Goal: Information Seeking & Learning: Learn about a topic

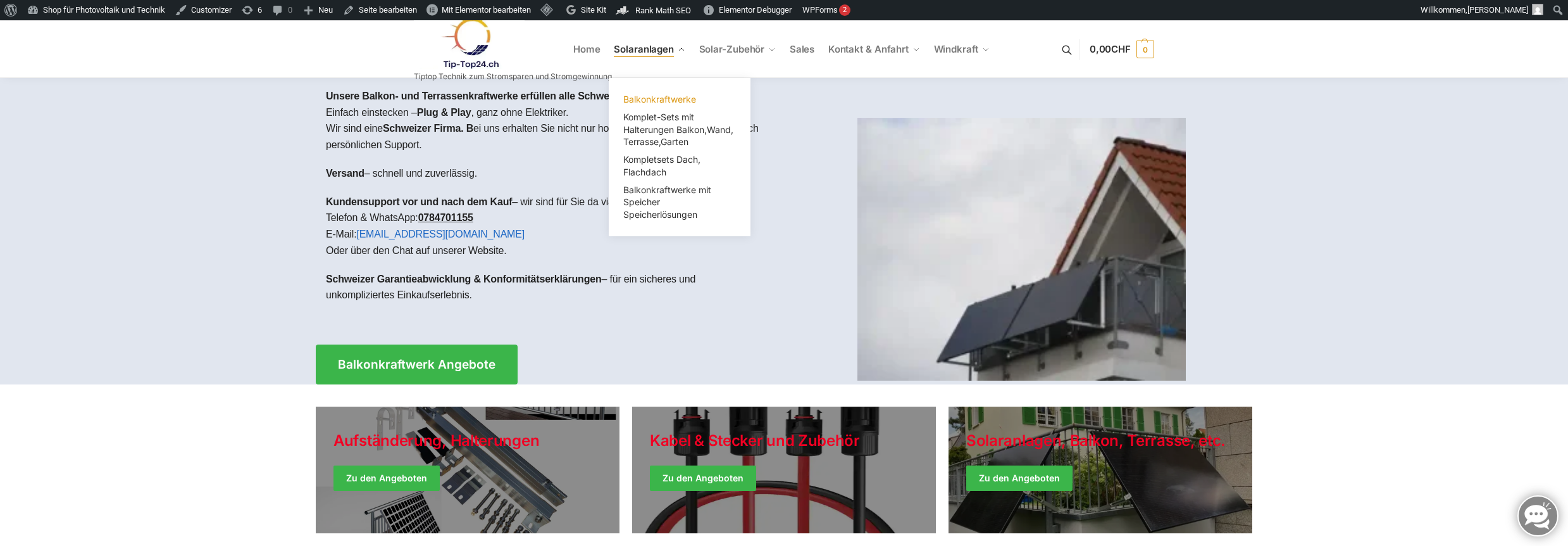
click at [659, 98] on span "Balkonkraftwerke" at bounding box center [659, 99] width 73 height 11
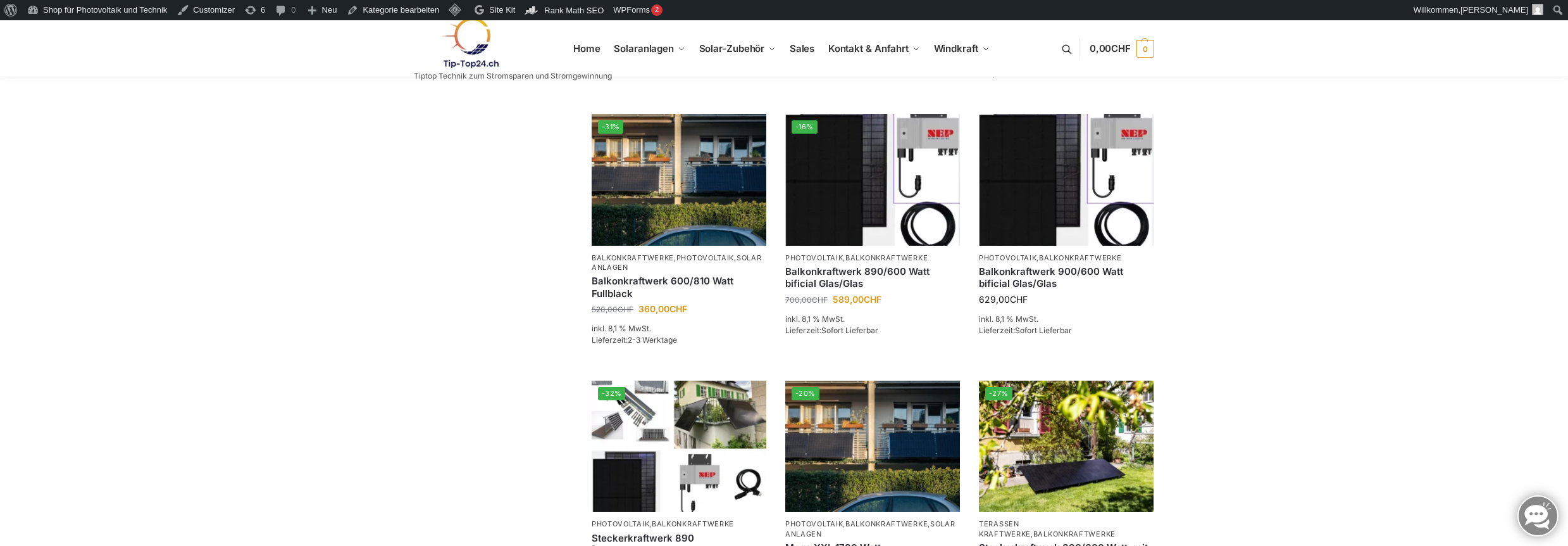
scroll to position [760, 0]
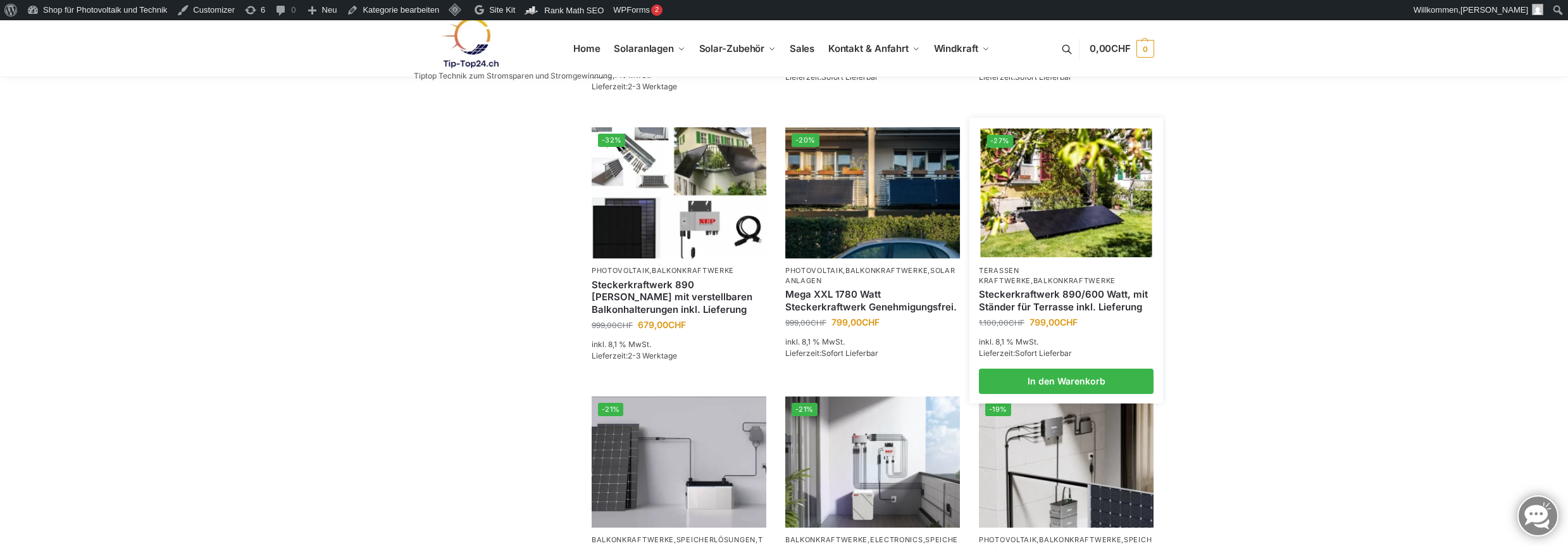
click at [1025, 313] on link "Steckerkraftwerk 890/600 Watt, mit Ständer für Terrasse inkl. Lieferung" at bounding box center [1066, 300] width 175 height 25
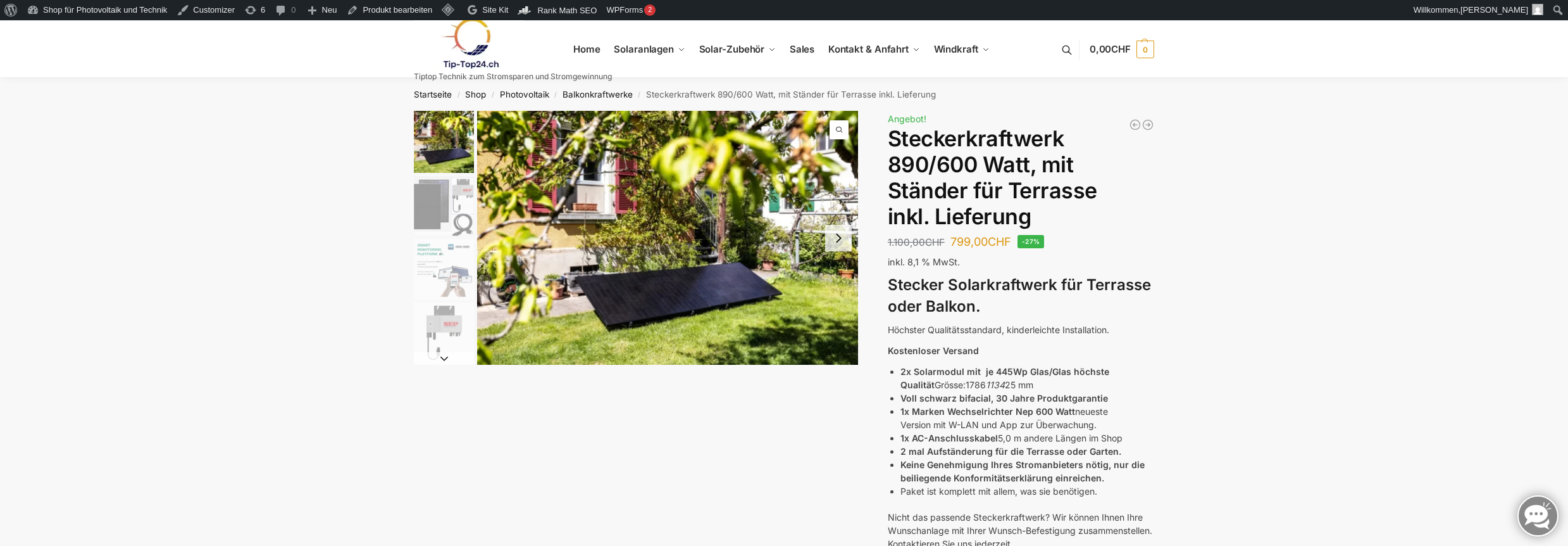
click at [460, 216] on img "2 / 11" at bounding box center [444, 206] width 60 height 60
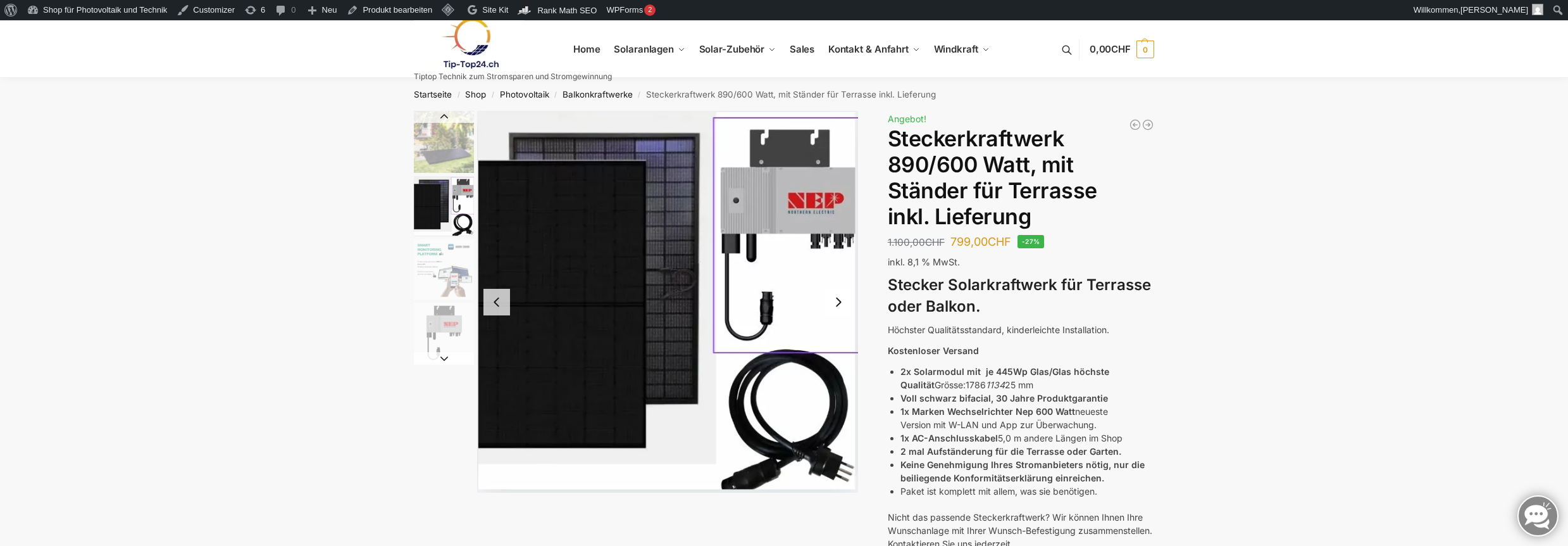
click at [447, 274] on img "3 / 11" at bounding box center [444, 269] width 60 height 60
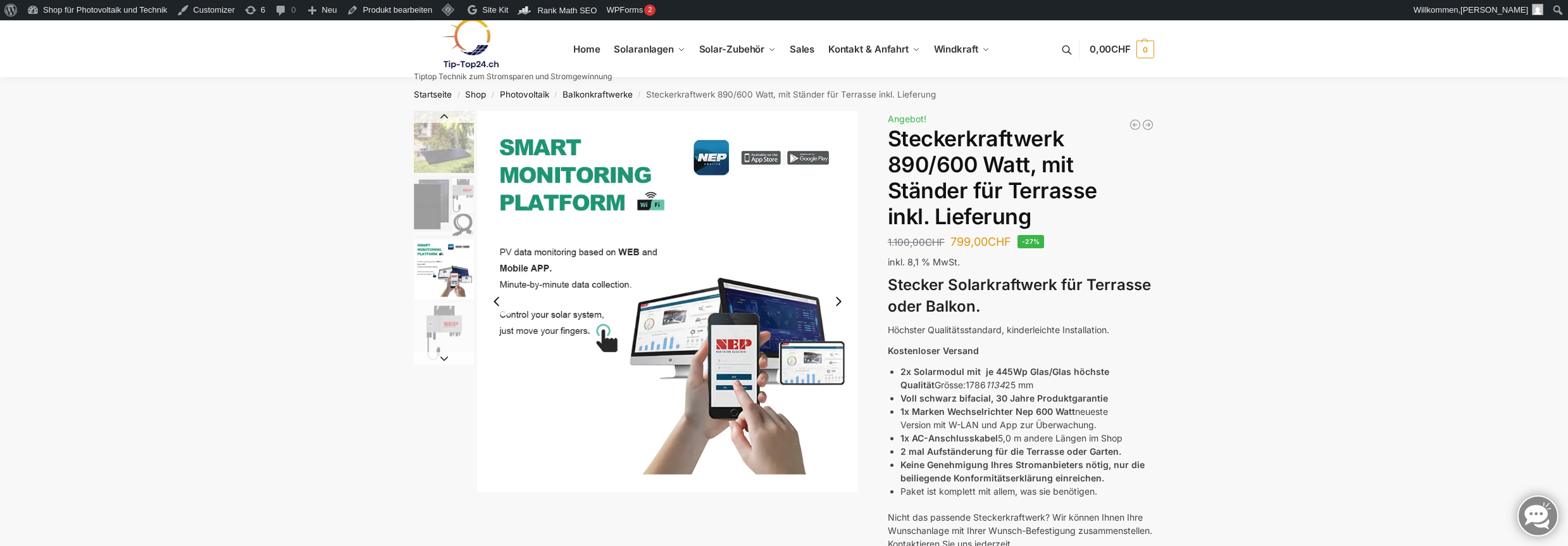
click at [437, 324] on img "4 / 11" at bounding box center [444, 333] width 60 height 60
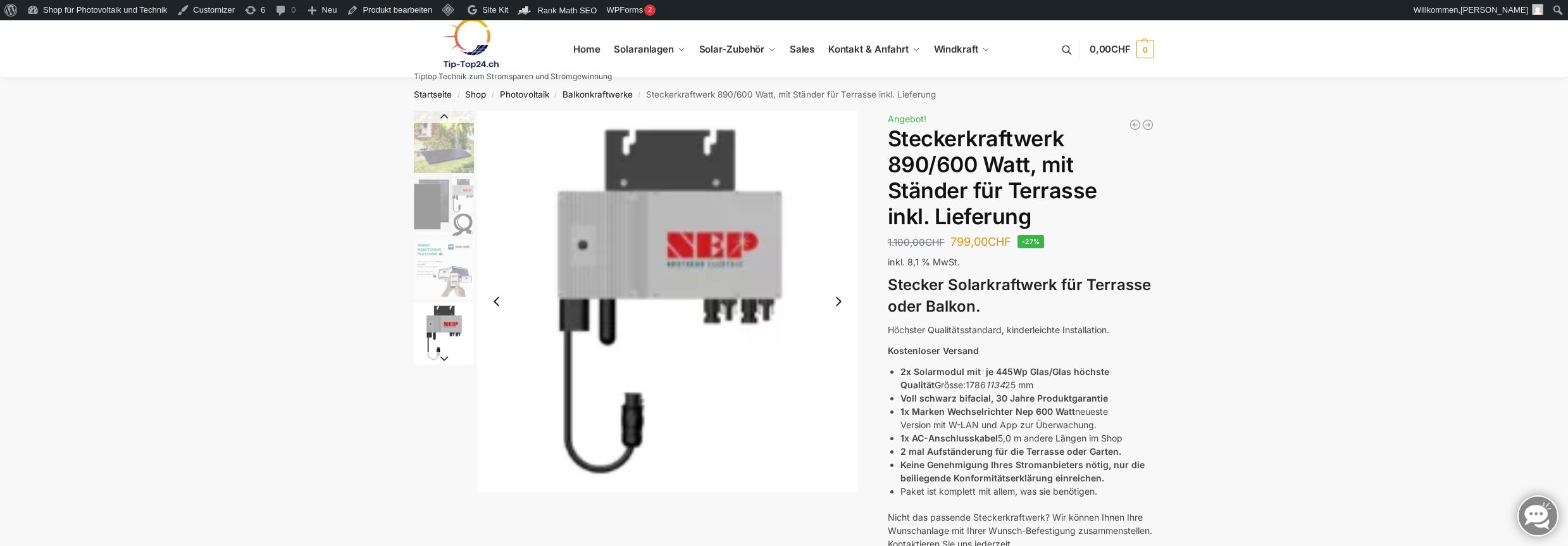
click at [442, 280] on img "3 / 11" at bounding box center [444, 269] width 60 height 60
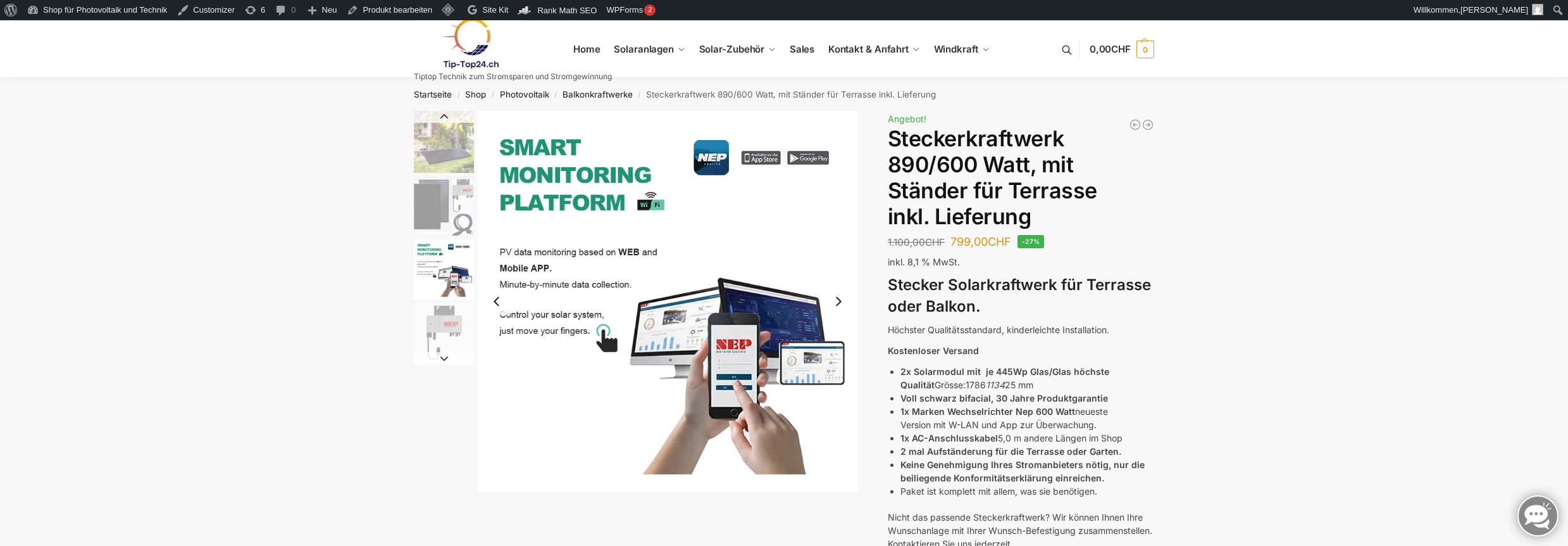
click at [448, 202] on img "2 / 11" at bounding box center [444, 206] width 60 height 60
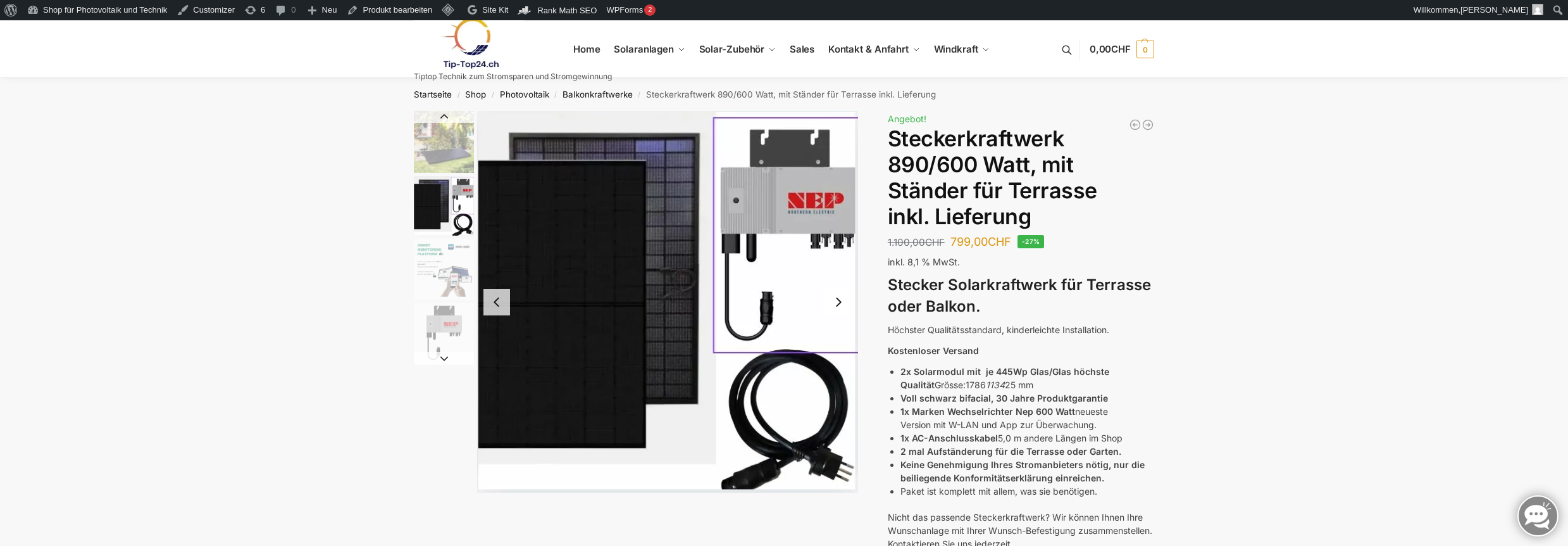
click at [452, 148] on img "1 / 11" at bounding box center [444, 142] width 60 height 62
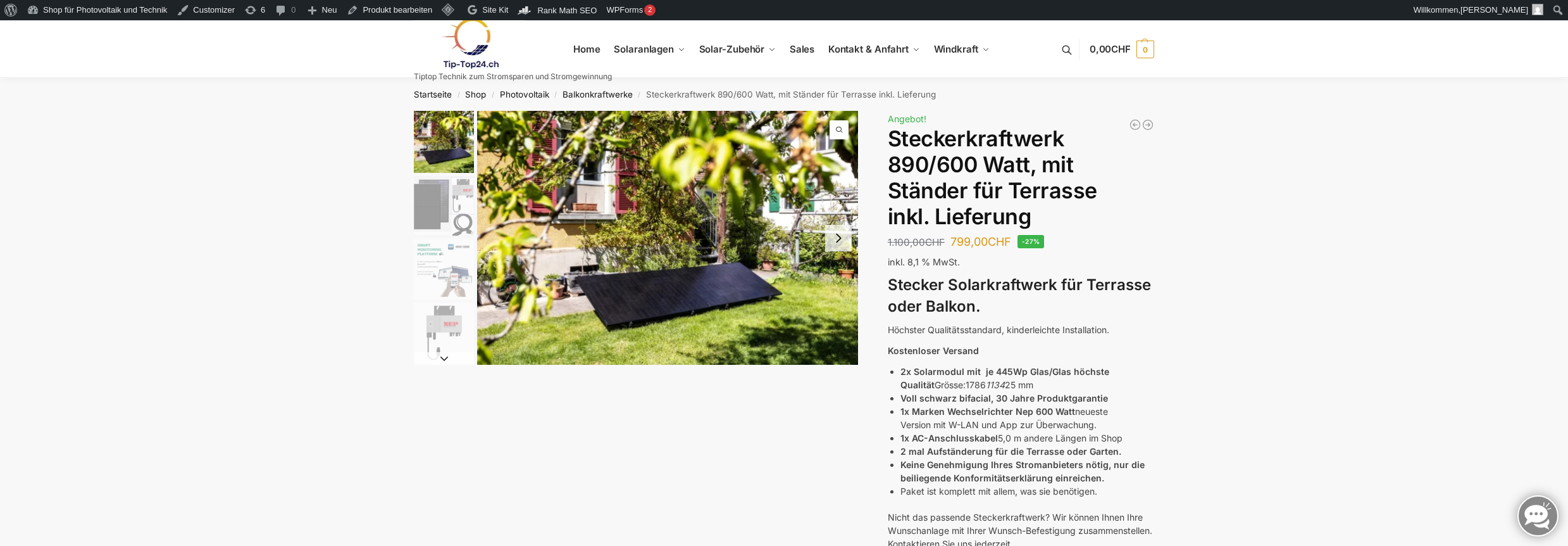
click at [448, 342] on img "4 / 11" at bounding box center [444, 333] width 60 height 60
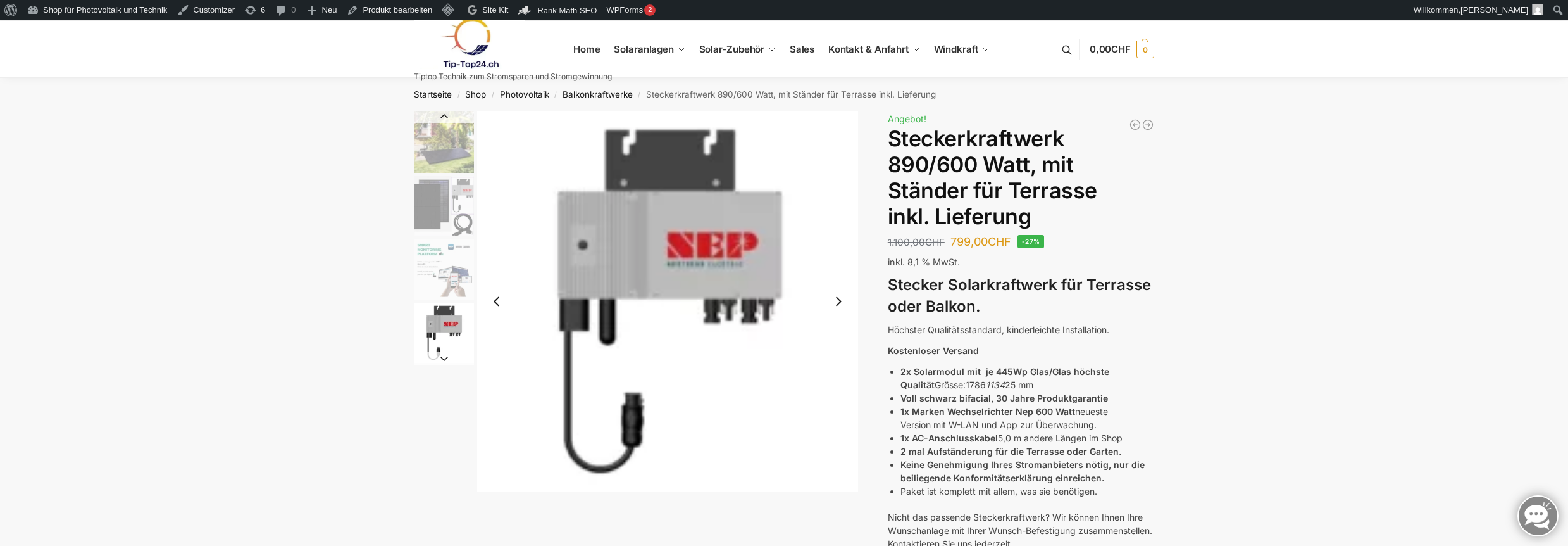
click at [447, 358] on button "Next slide" at bounding box center [444, 358] width 60 height 13
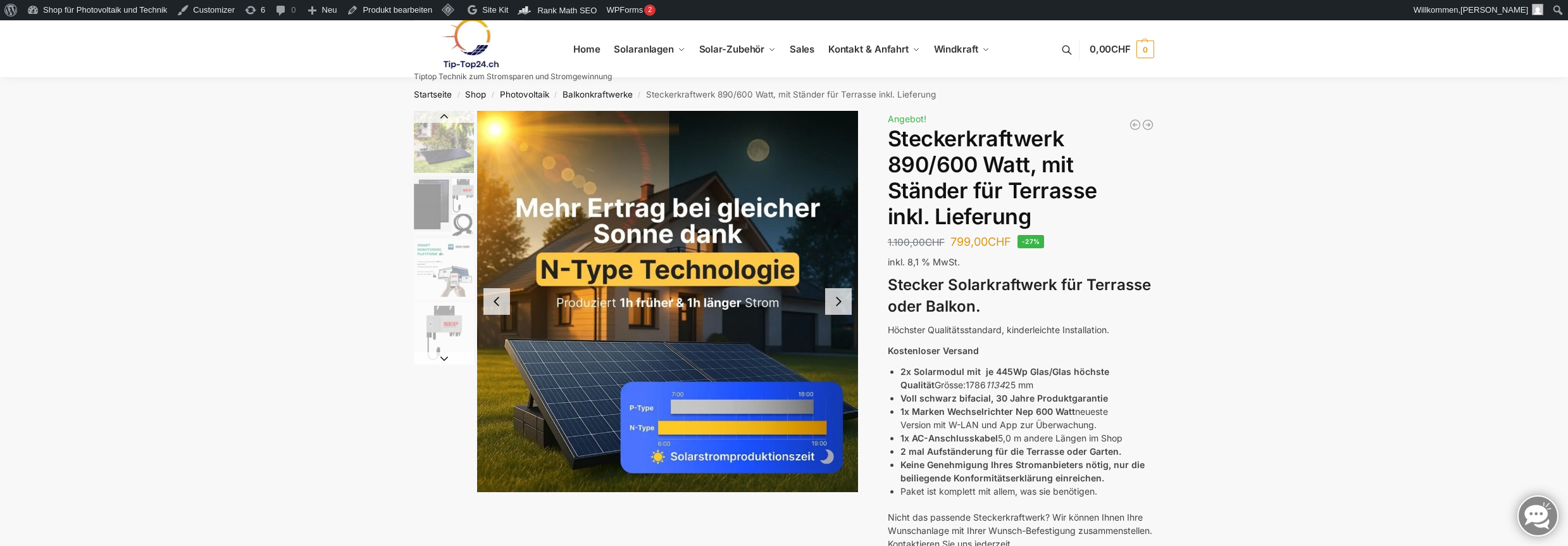
click at [447, 358] on button "Next slide" at bounding box center [444, 358] width 60 height 13
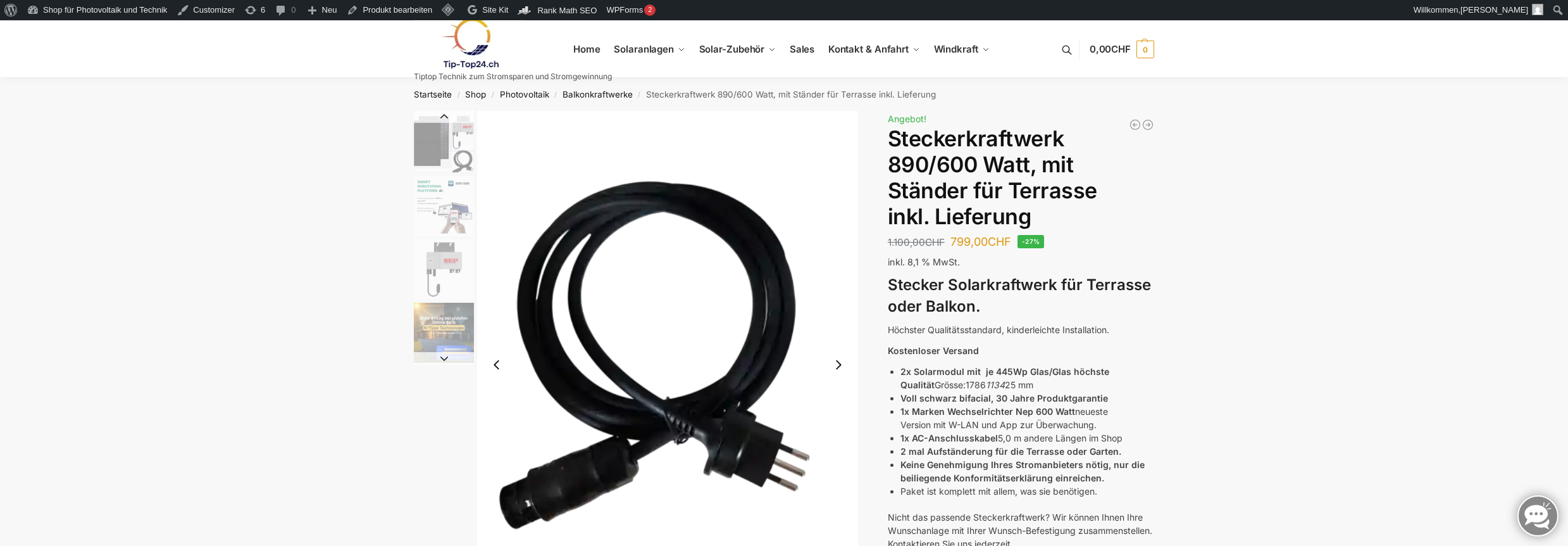
click at [447, 358] on button "Next slide" at bounding box center [444, 358] width 60 height 13
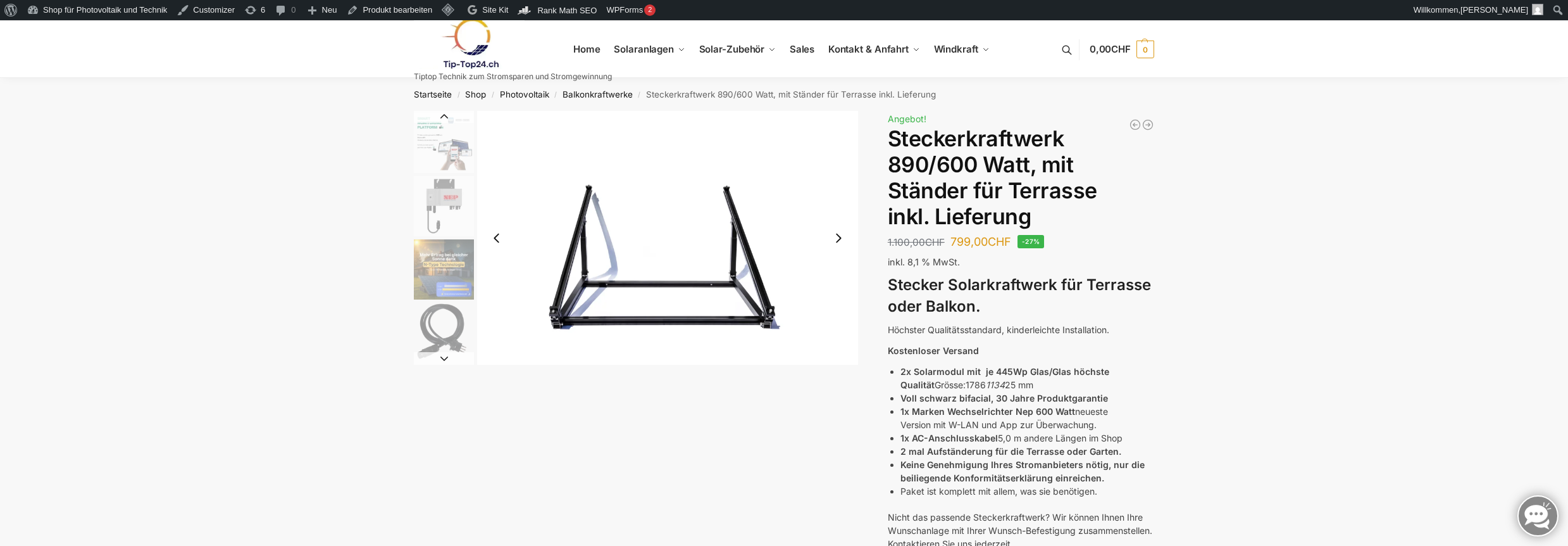
click at [447, 358] on button "Next slide" at bounding box center [444, 358] width 60 height 13
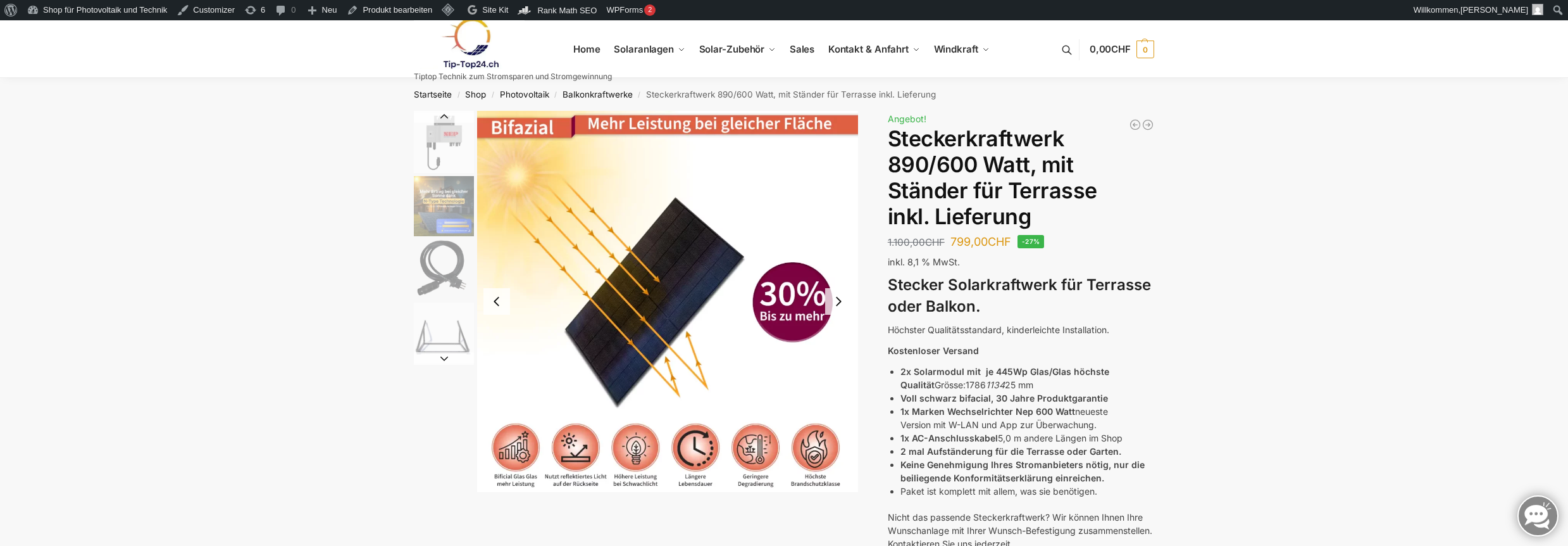
click at [447, 358] on button "Next slide" at bounding box center [444, 358] width 60 height 13
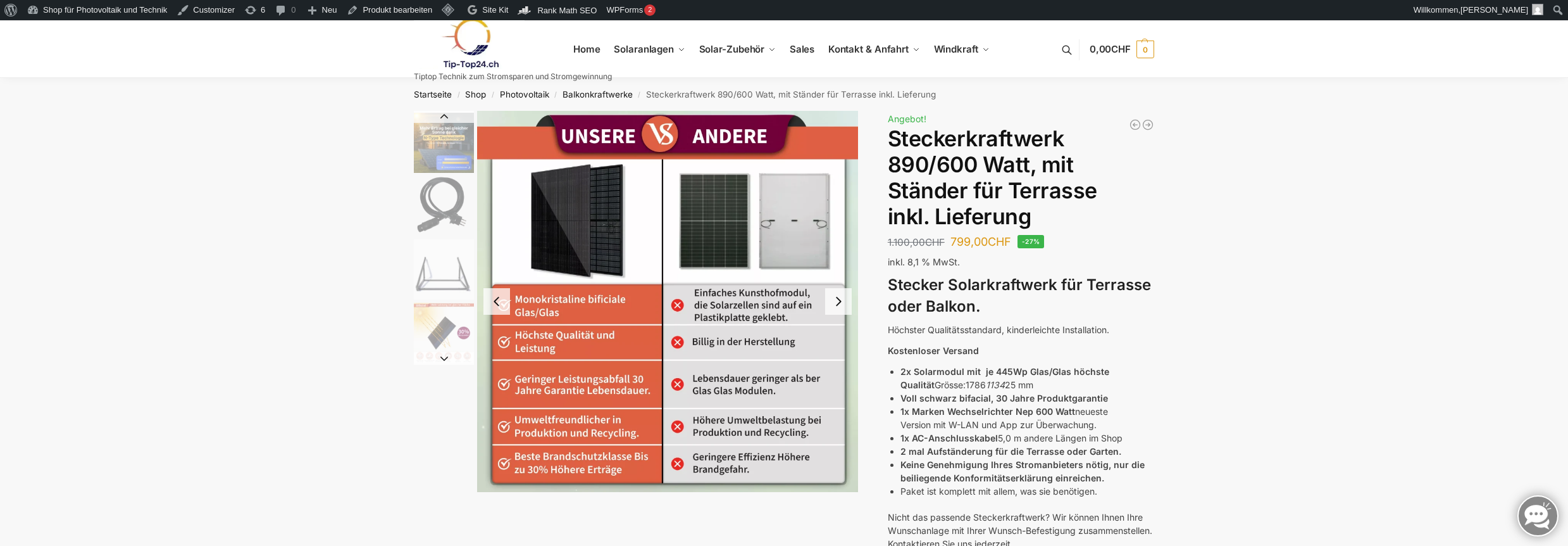
click at [447, 358] on button "Next slide" at bounding box center [444, 358] width 60 height 13
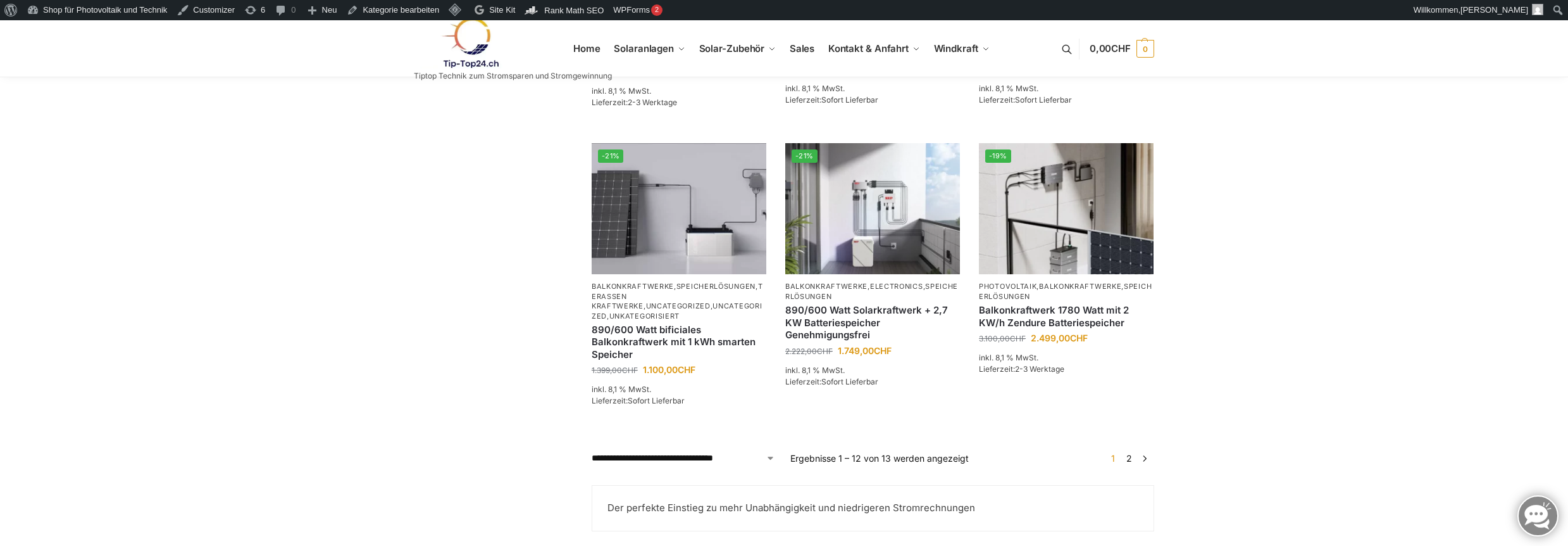
scroll to position [507, 0]
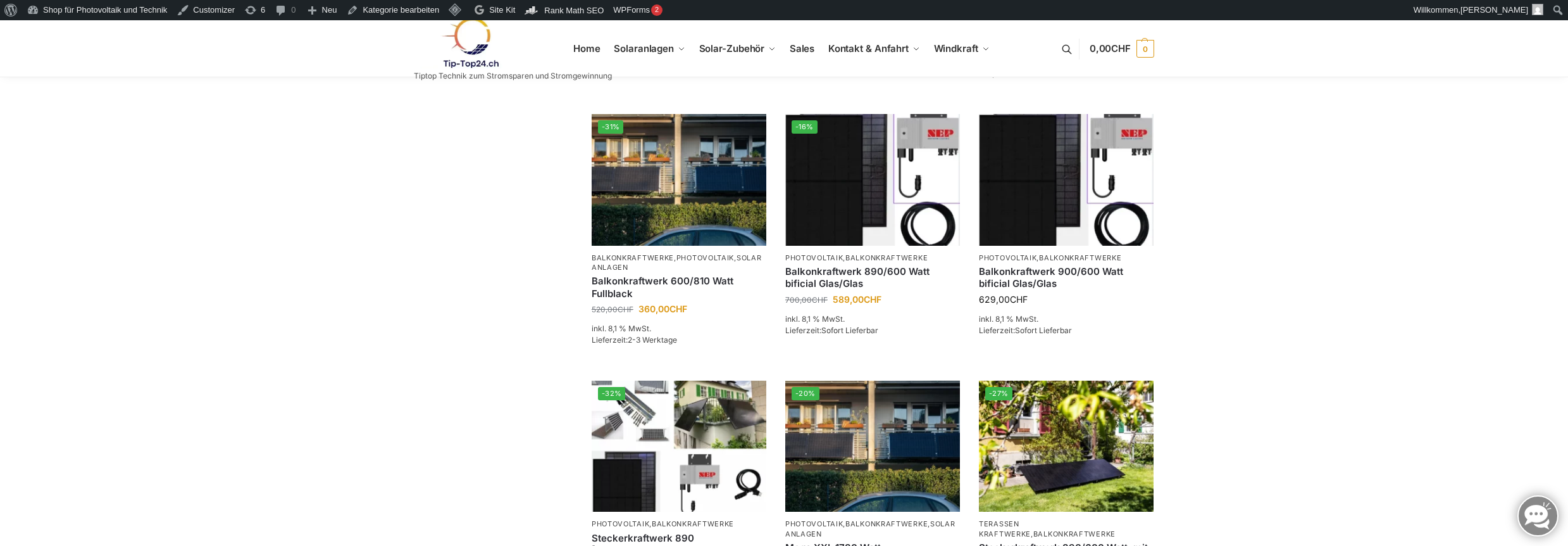
click at [380, 348] on div "**********" at bounding box center [784, 304] width 1568 height 1467
click at [737, 113] on span "Halterungen" at bounding box center [733, 116] width 50 height 11
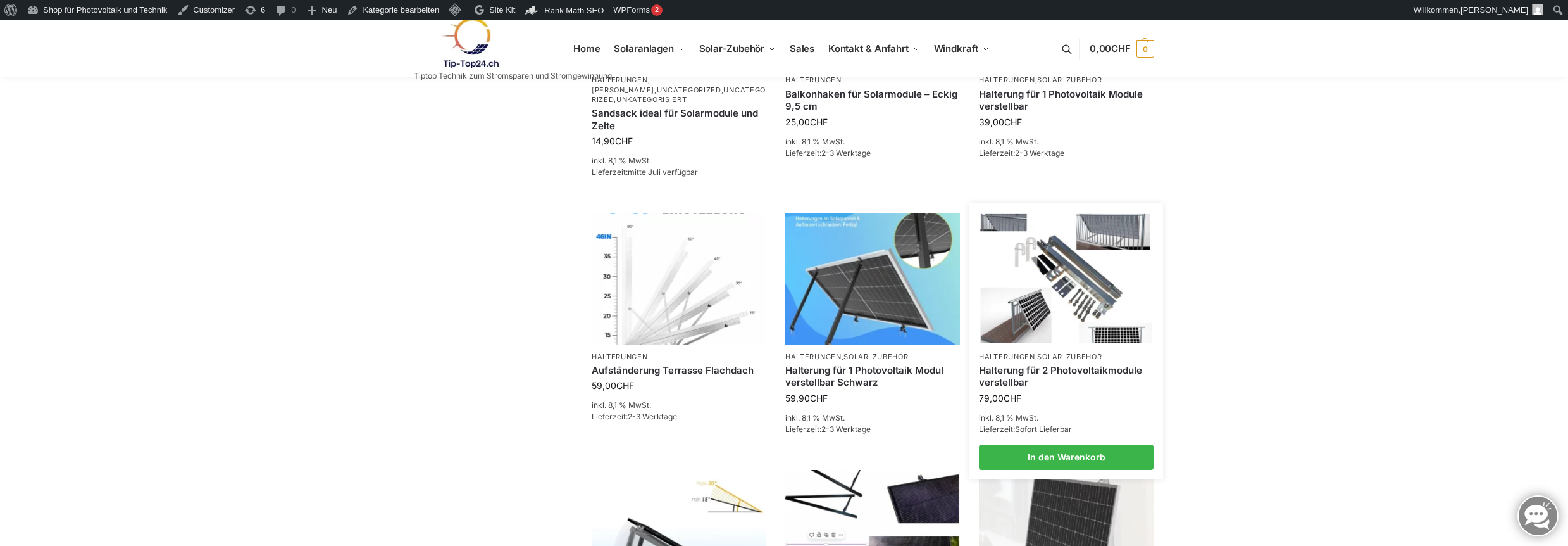
scroll to position [1014, 0]
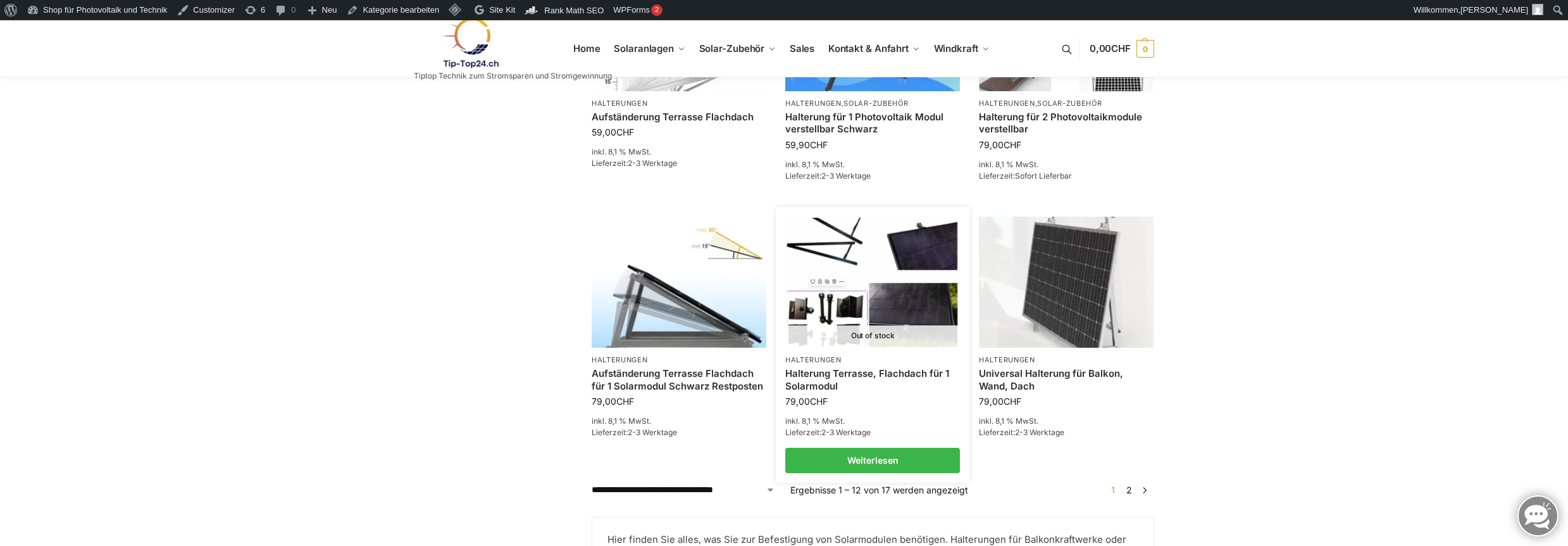
click at [867, 327] on img at bounding box center [873, 282] width 172 height 128
click at [821, 345] on img at bounding box center [873, 282] width 172 height 128
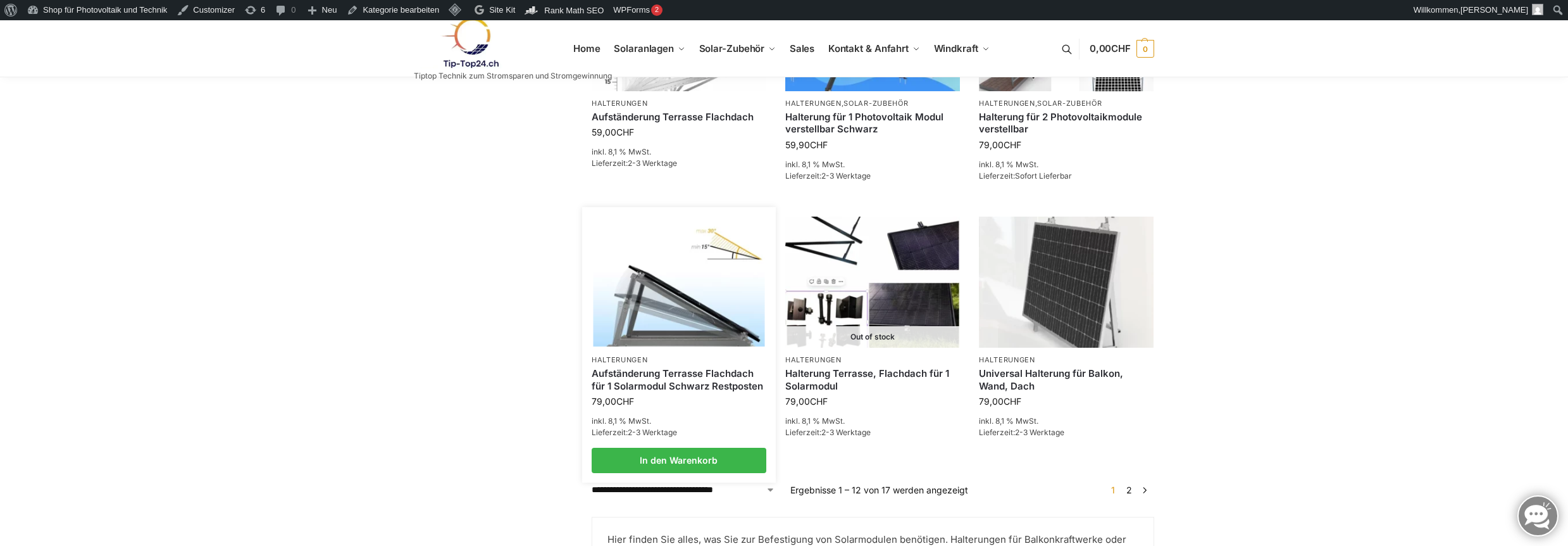
click at [648, 378] on link "Aufständerung Terrasse Flachdach für 1 Solarmodul Schwarz Restposten" at bounding box center [679, 379] width 175 height 25
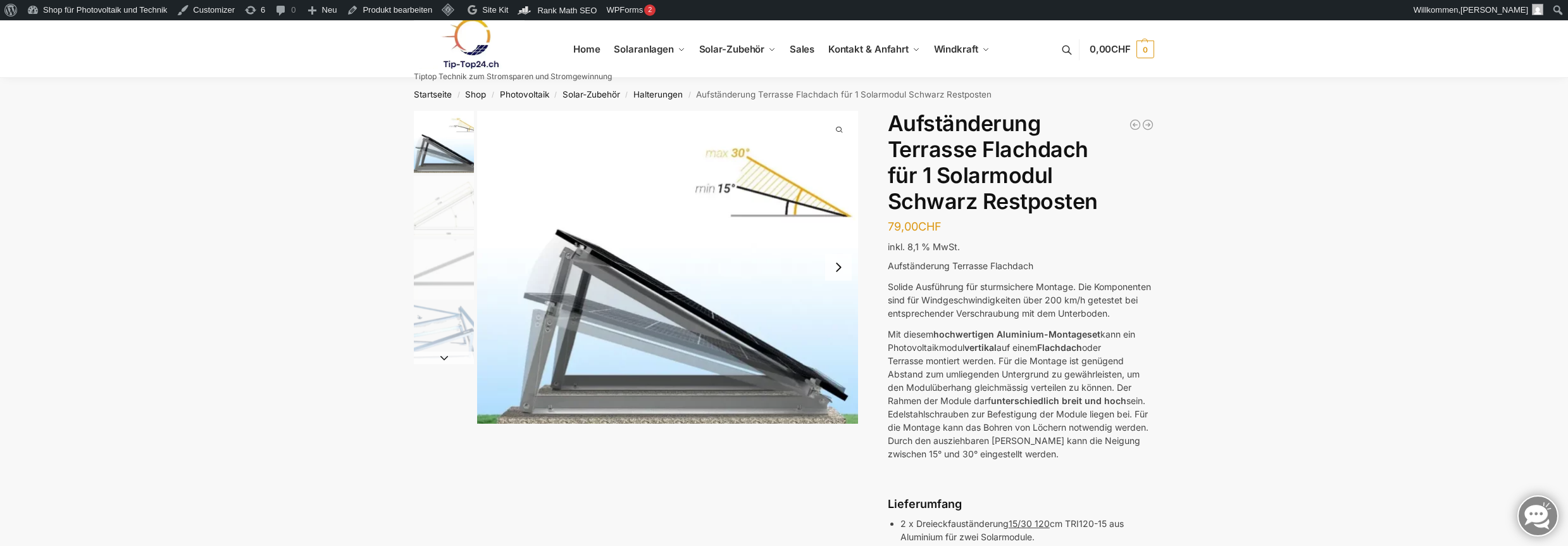
click at [429, 342] on img "4 / 4" at bounding box center [444, 333] width 60 height 60
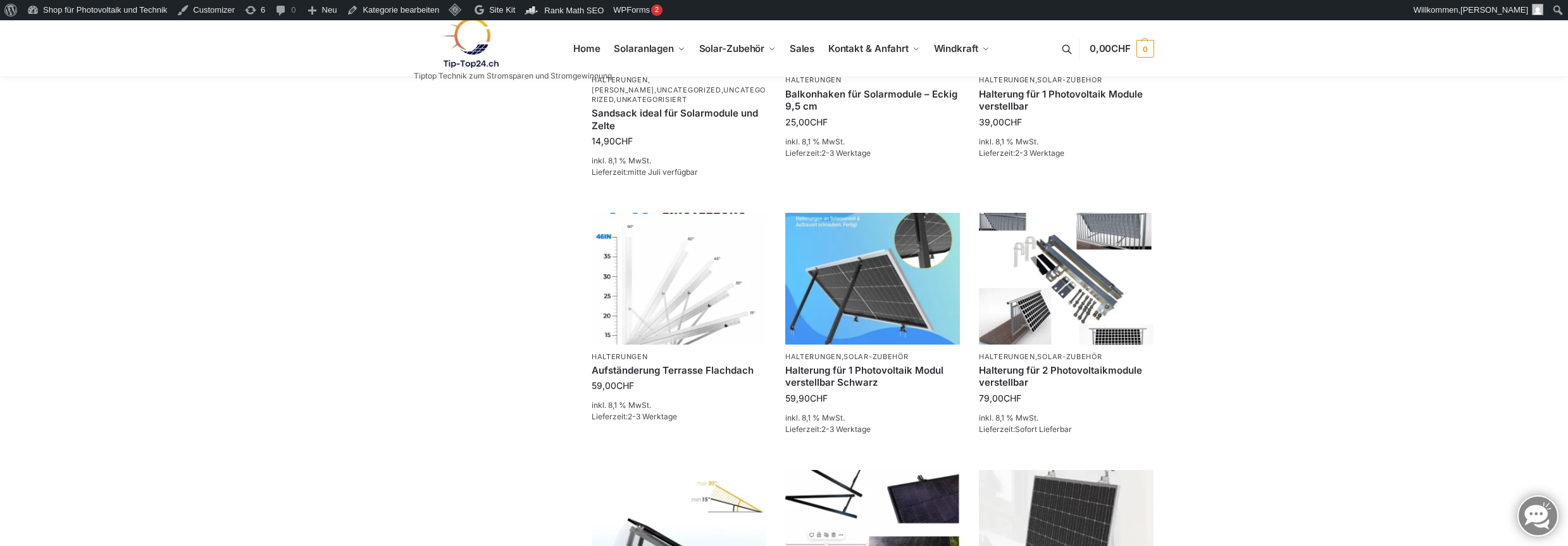
scroll to position [1267, 0]
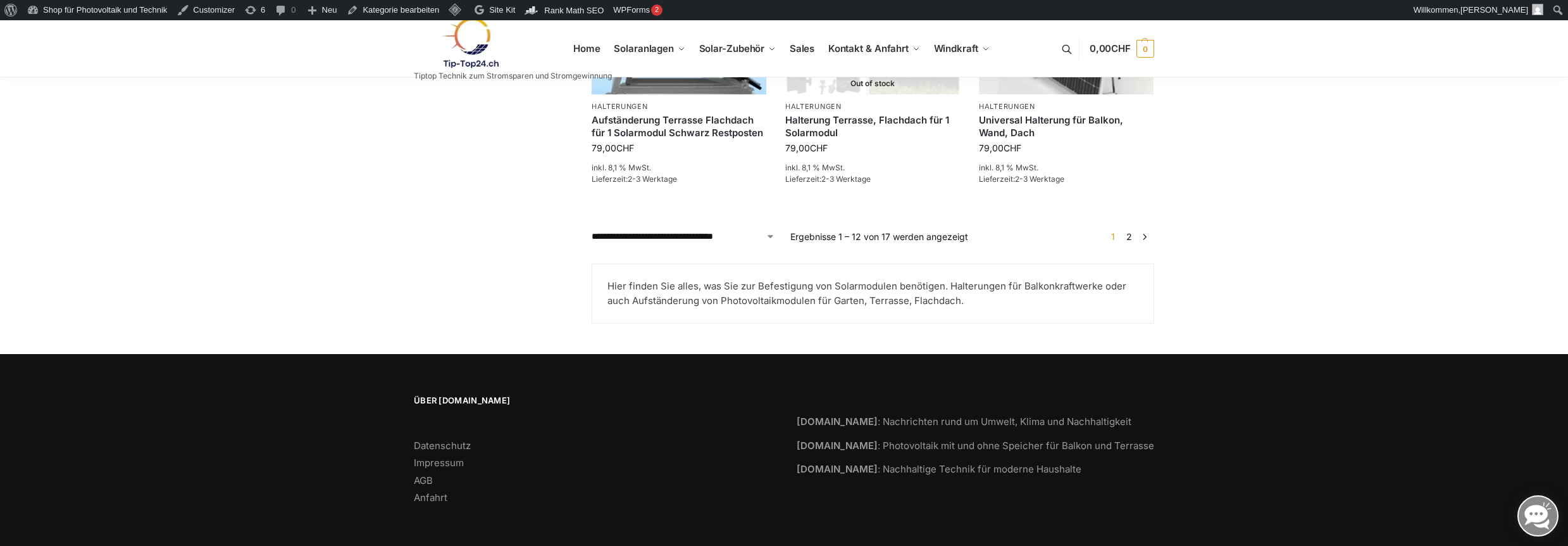
click at [1130, 237] on link "2" at bounding box center [1129, 237] width 12 height 11
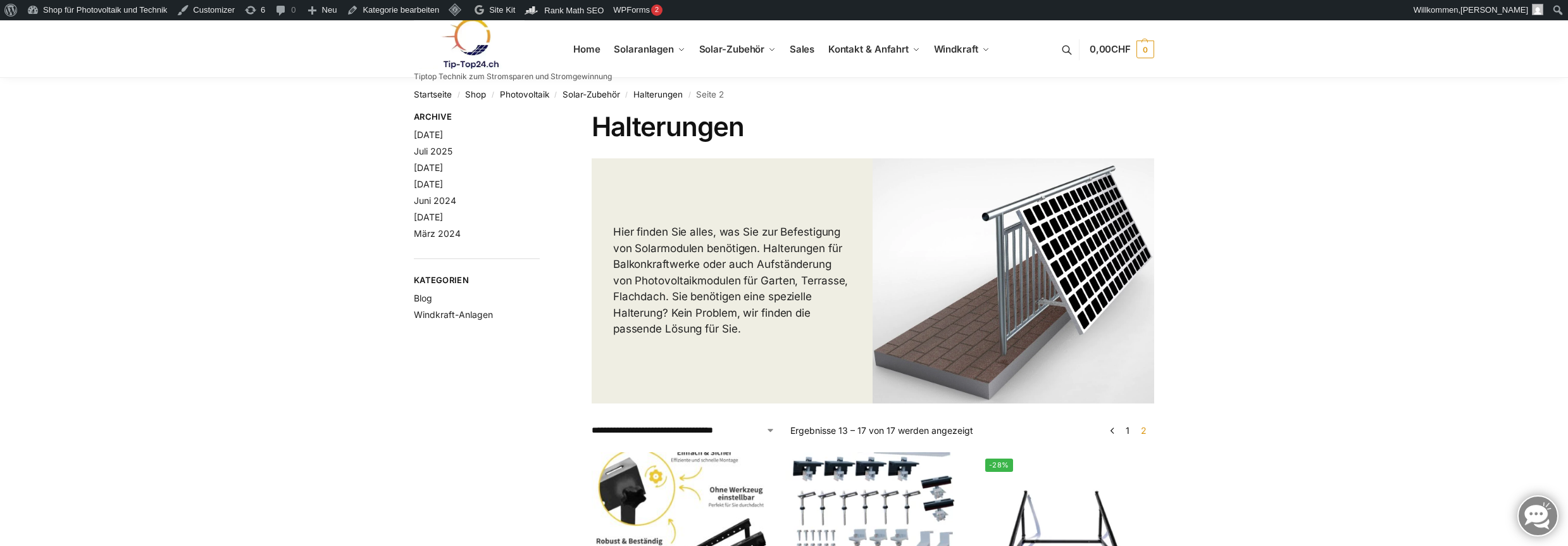
scroll to position [253, 0]
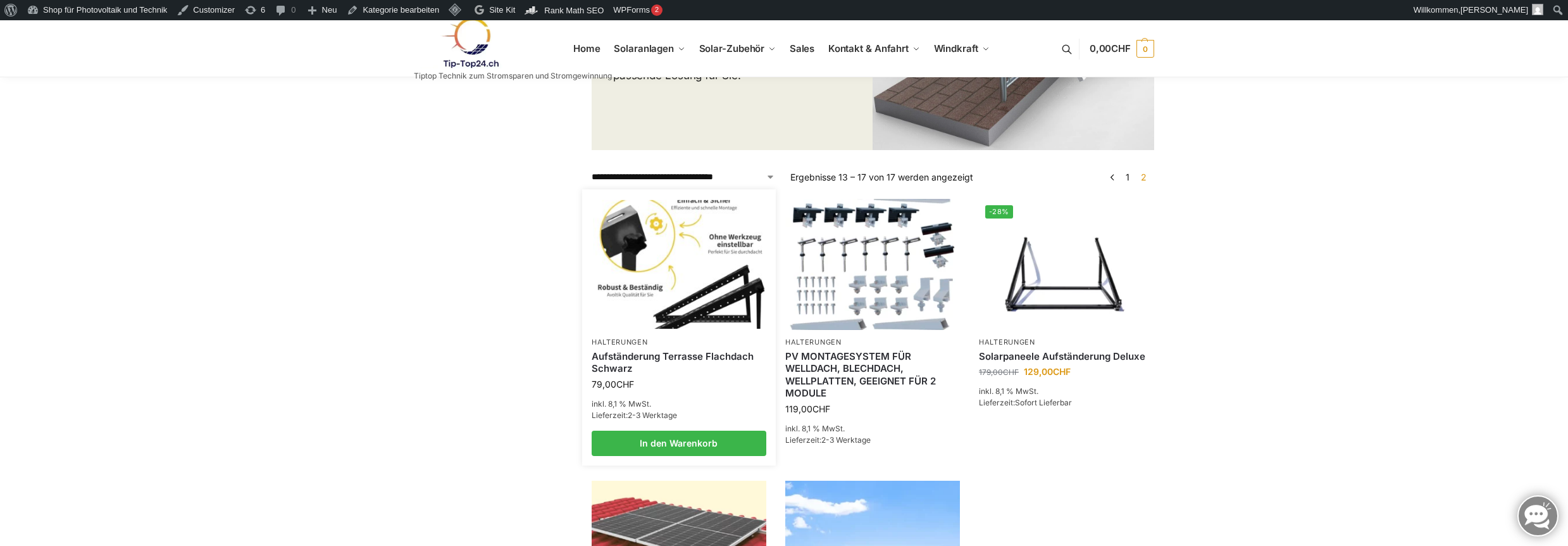
click at [622, 353] on link "Aufständerung Terrasse Flachdach Schwarz" at bounding box center [679, 362] width 175 height 25
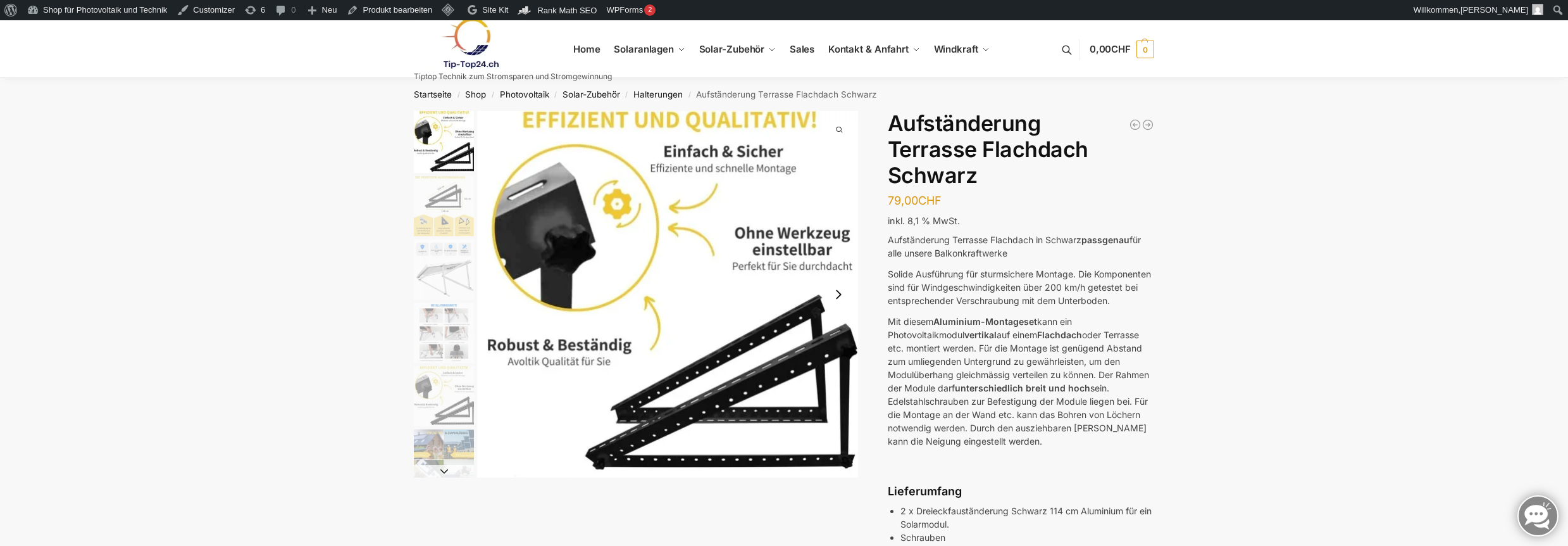
scroll to position [253, 0]
